Goal: Task Accomplishment & Management: Manage account settings

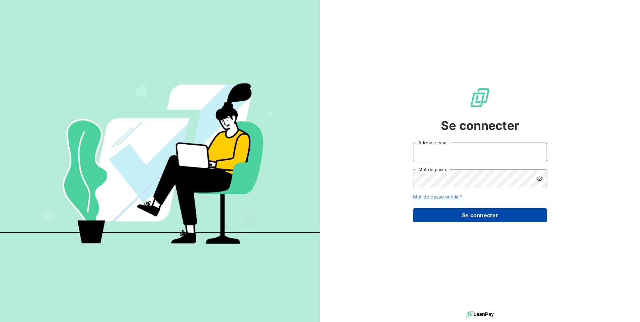
type input "[EMAIL_ADDRESS][DOMAIN_NAME]"
click at [460, 213] on button "Se connecter" at bounding box center [480, 215] width 134 height 14
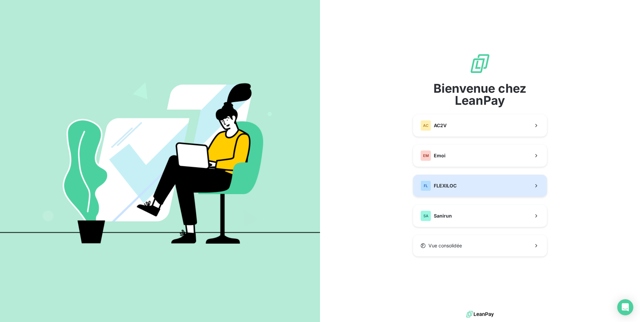
click at [447, 184] on span "FLEXILOC" at bounding box center [445, 185] width 23 height 7
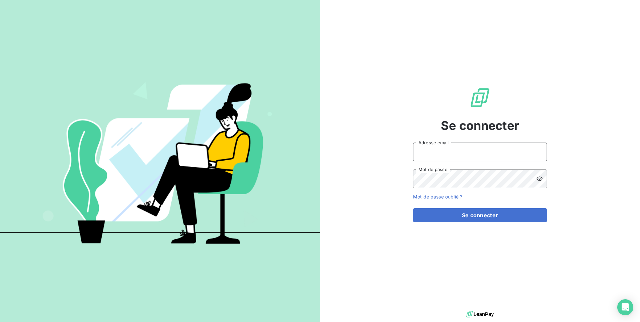
type input "[EMAIL_ADDRESS][DOMAIN_NAME]"
